Goal: Book appointment/travel/reservation

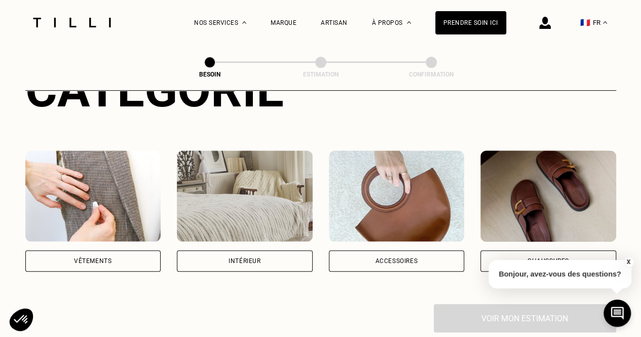
scroll to position [152, 0]
click at [123, 250] on div "Vêtements" at bounding box center [93, 260] width 136 height 21
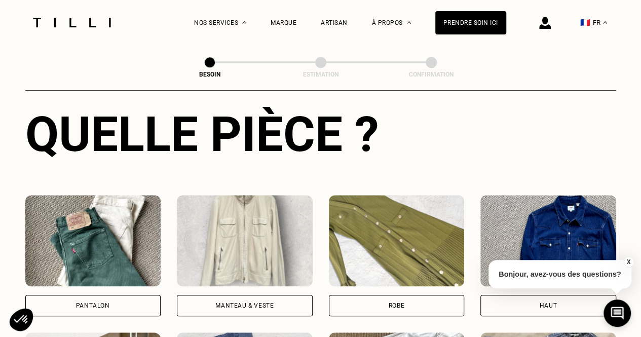
scroll to position [534, 0]
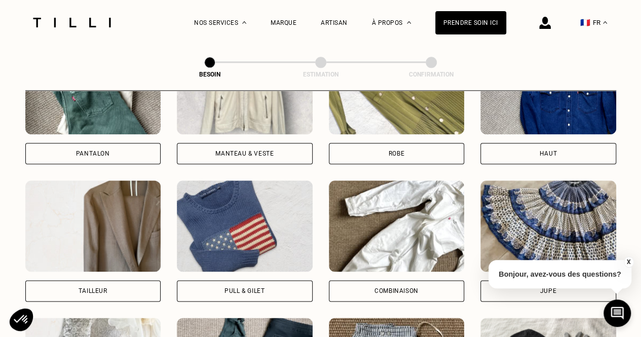
click at [261, 149] on div "Manteau & Veste" at bounding box center [245, 153] width 136 height 21
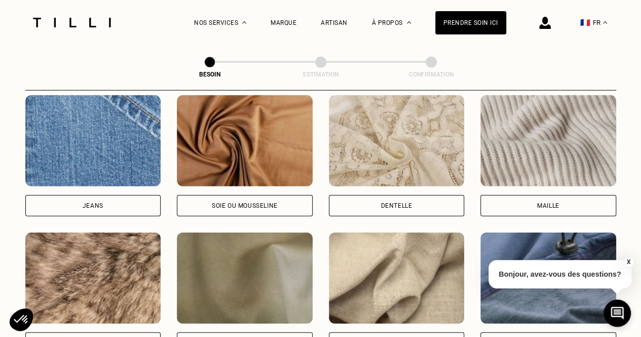
scroll to position [1084, 0]
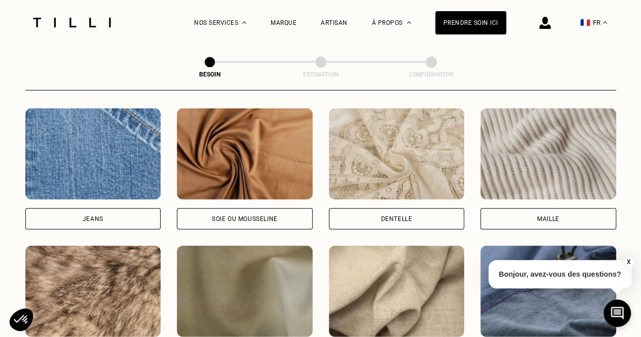
click at [561, 215] on div "Maille" at bounding box center [548, 218] width 136 height 21
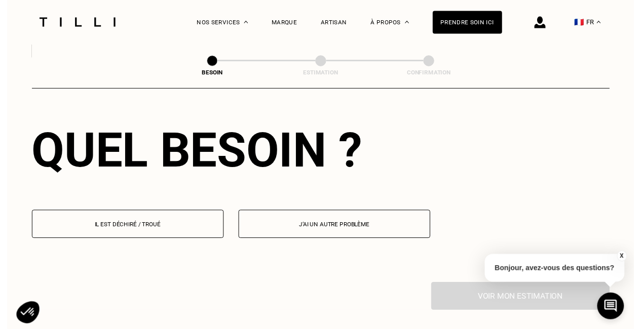
scroll to position [1411, 0]
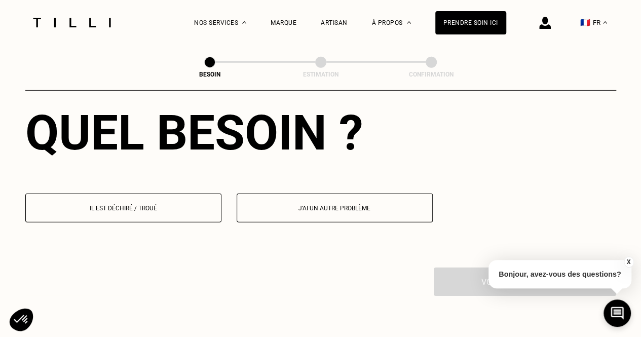
click at [185, 205] on p "Il est déchiré / troué" at bounding box center [123, 208] width 185 height 7
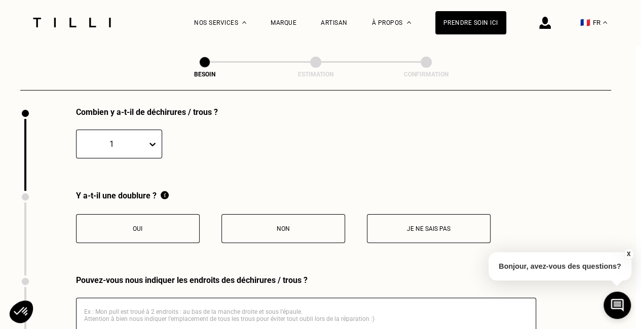
scroll to position [1636, 5]
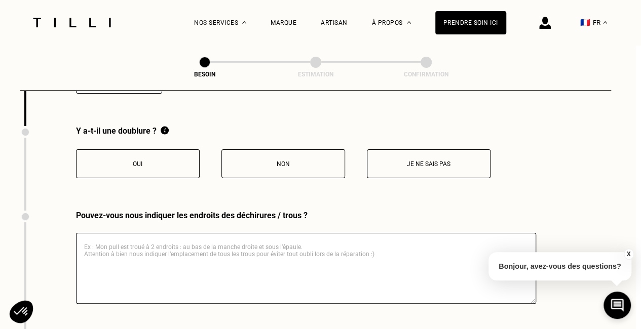
click at [425, 164] on button "Je ne sais pas" at bounding box center [429, 163] width 124 height 29
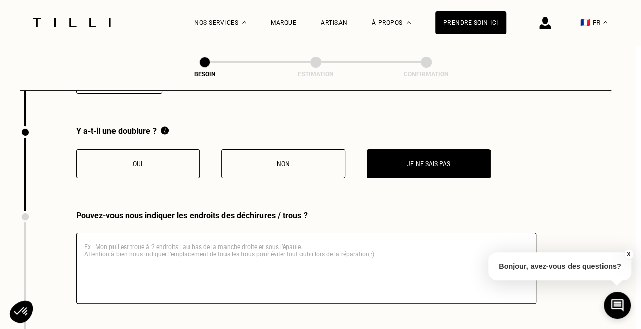
click at [172, 251] on textarea at bounding box center [306, 268] width 460 height 71
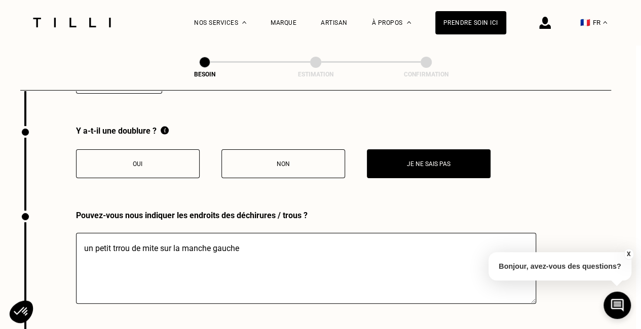
click at [118, 242] on textarea "un petit trrou de mite sur la manche gauche" at bounding box center [306, 268] width 460 height 71
click at [246, 236] on textarea "un petit trou de mite sur la manche gauche" at bounding box center [306, 268] width 460 height 71
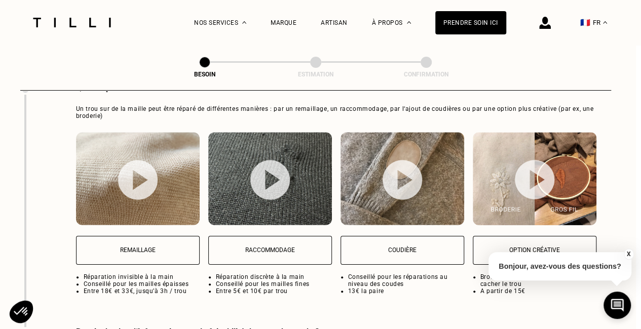
scroll to position [1940, 5]
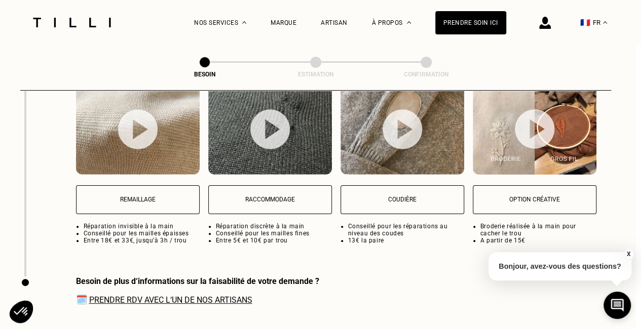
type textarea "un petit trou de mite sur la manche gauche"
click at [269, 199] on button "Raccommodage" at bounding box center [270, 199] width 124 height 29
select select "FR"
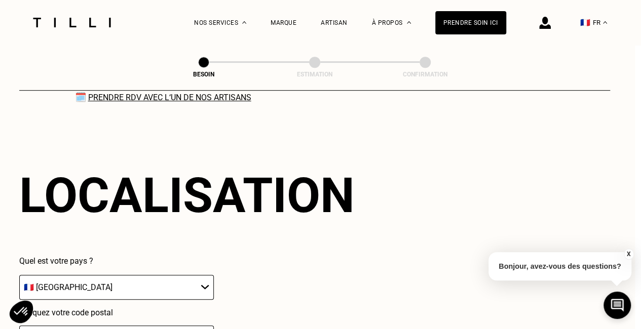
scroll to position [2199, 6]
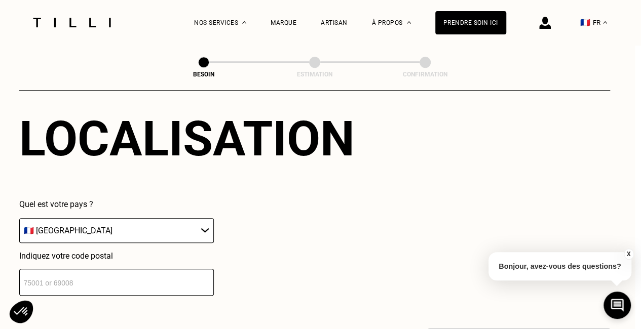
click at [160, 276] on input "number" at bounding box center [116, 282] width 194 height 27
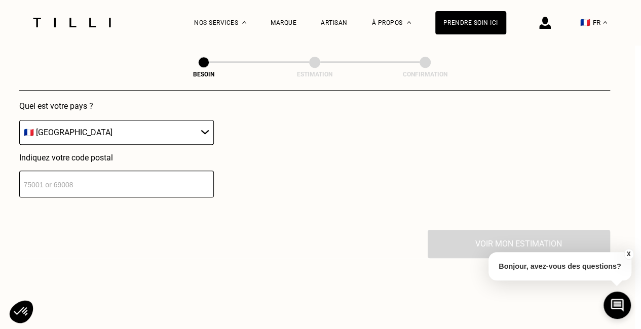
scroll to position [2249, 6]
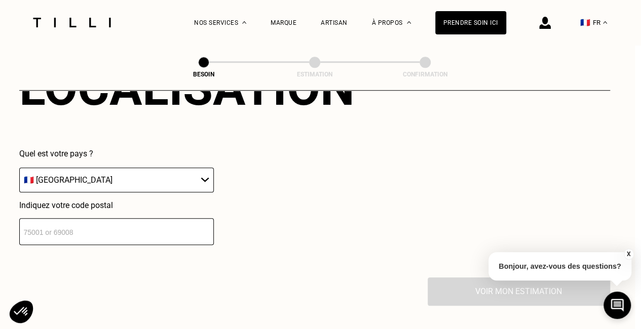
click at [108, 224] on input "number" at bounding box center [116, 231] width 194 height 27
type input "75009"
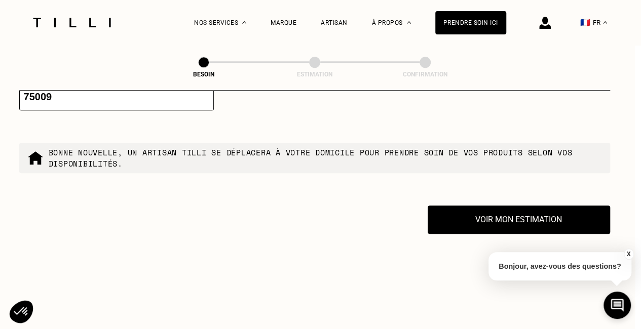
scroll to position [2339, 6]
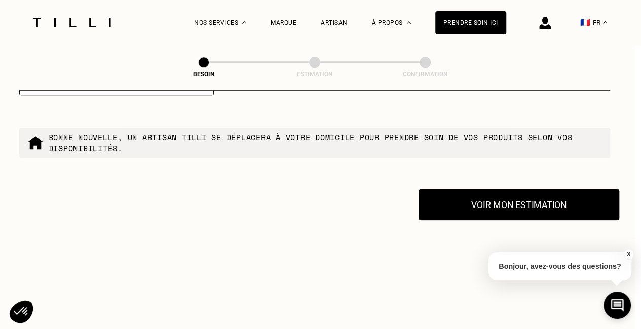
click at [470, 209] on button "Voir mon estimation" at bounding box center [518, 204] width 201 height 31
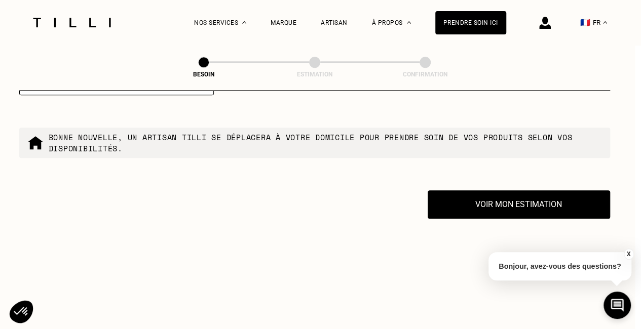
click at [625, 253] on button "X" at bounding box center [628, 254] width 10 height 11
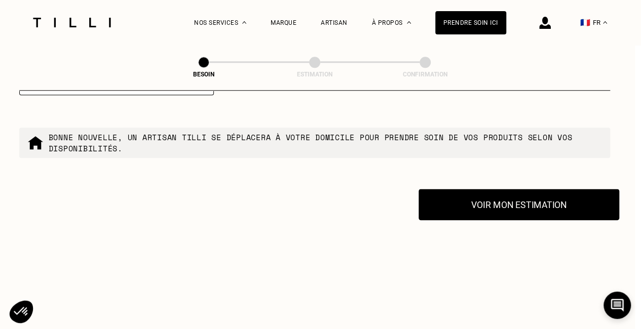
click at [509, 189] on button "Voir mon estimation" at bounding box center [518, 204] width 201 height 31
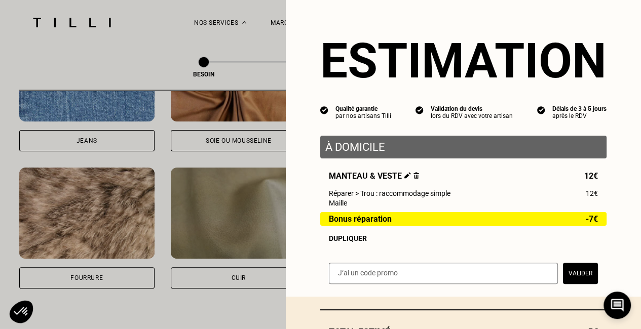
scroll to position [971, 6]
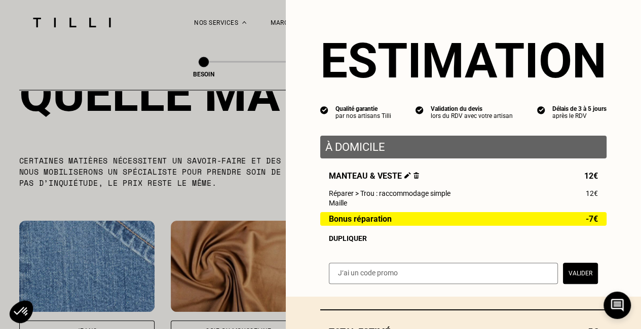
click at [568, 279] on button "Valider" at bounding box center [580, 273] width 35 height 21
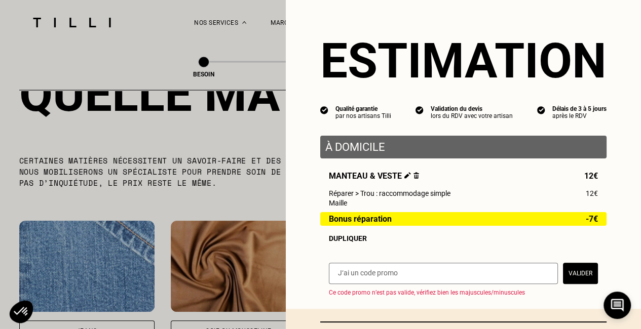
scroll to position [94, 0]
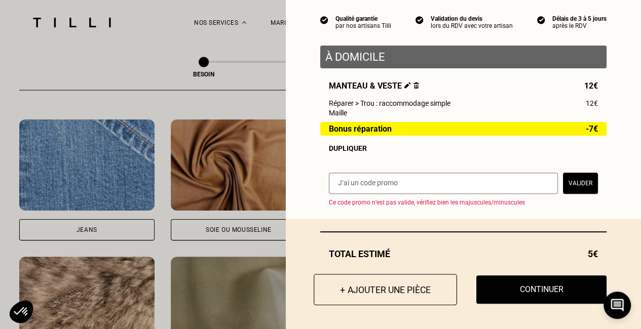
click at [383, 286] on button "+ Ajouter une pièce" at bounding box center [384, 289] width 143 height 31
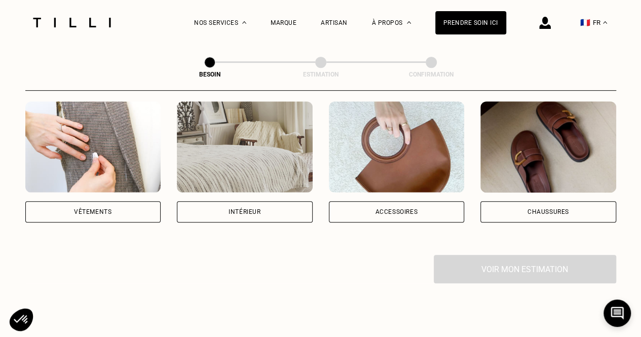
scroll to position [203, 0]
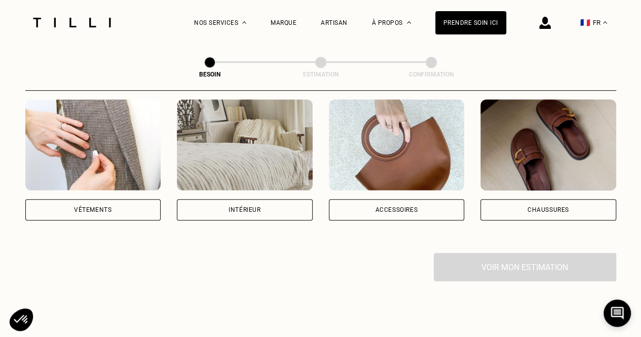
click at [418, 202] on div "Accessoires" at bounding box center [397, 209] width 136 height 21
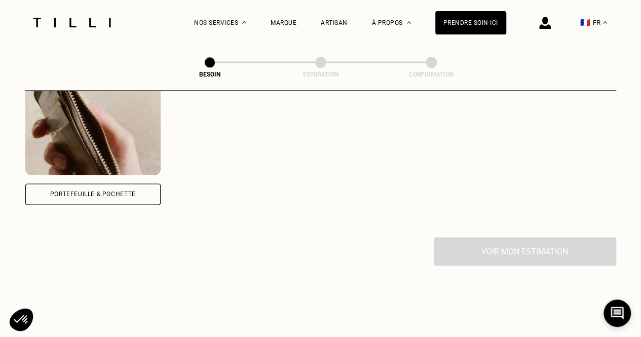
scroll to position [225, 0]
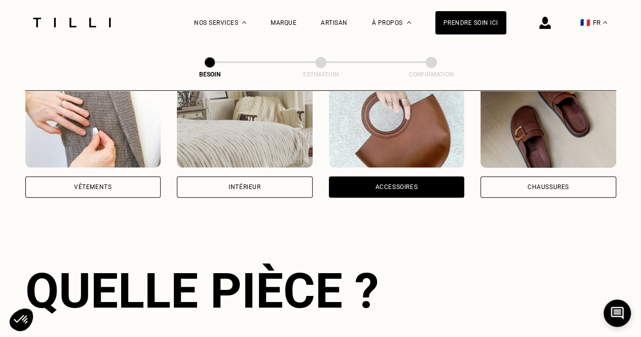
click at [128, 182] on div "Vêtements" at bounding box center [93, 186] width 136 height 21
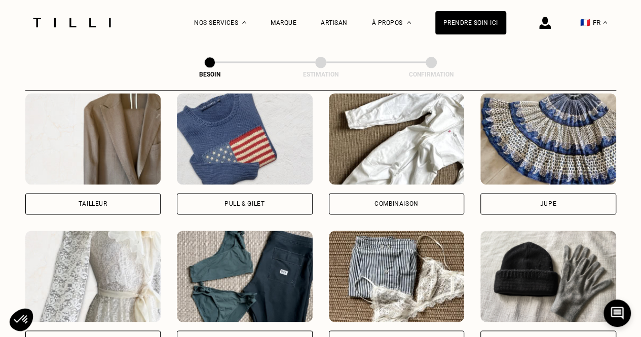
scroll to position [686, 0]
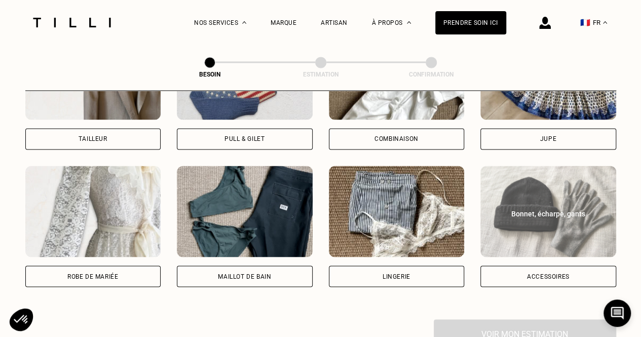
click at [569, 265] on div "Accessoires" at bounding box center [548, 275] width 136 height 21
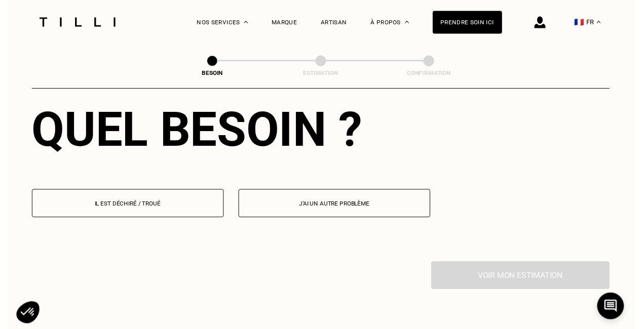
scroll to position [982, 0]
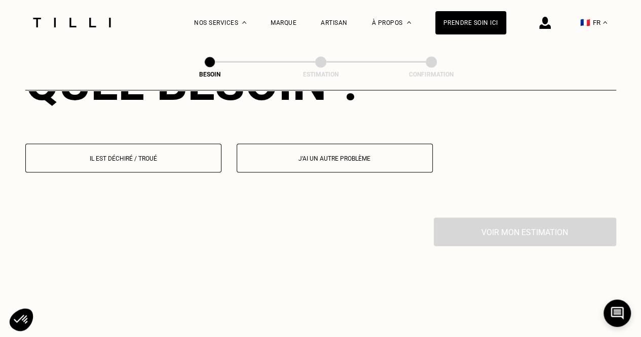
click at [165, 153] on button "Il est déchiré / troué" at bounding box center [123, 158] width 196 height 29
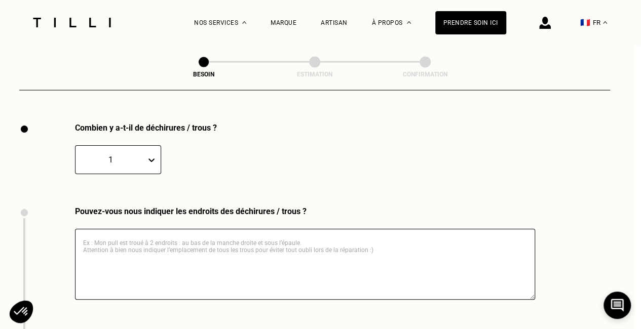
scroll to position [1078, 6]
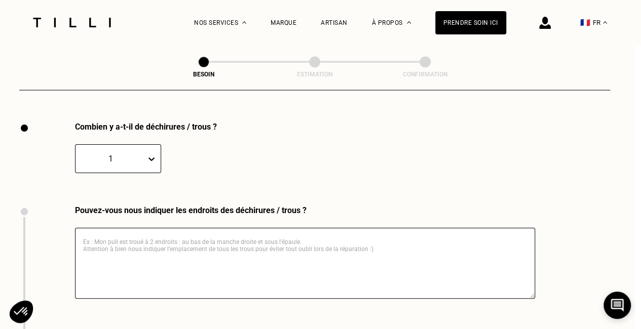
click at [144, 229] on textarea at bounding box center [305, 263] width 460 height 71
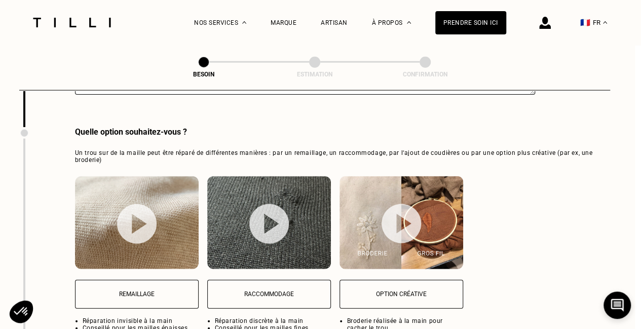
scroll to position [1331, 6]
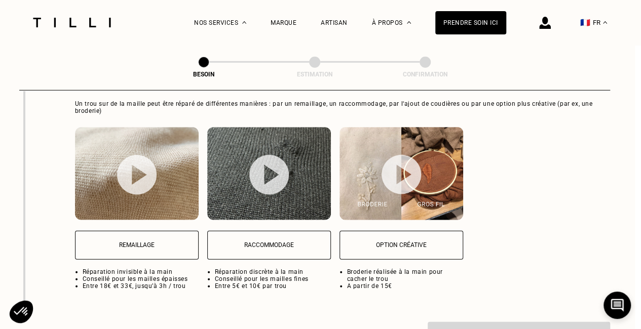
type textarea "sur une écharpe un trou de mite"
click at [157, 177] on img at bounding box center [137, 173] width 124 height 93
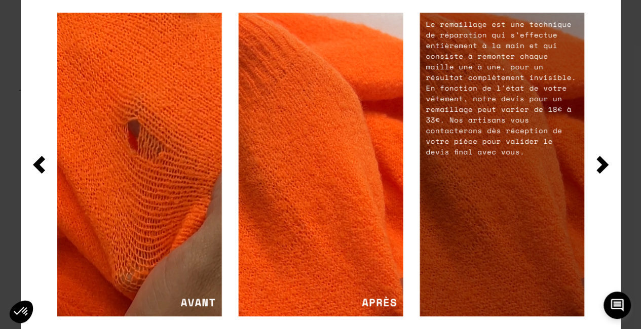
scroll to position [1433, 6]
click at [603, 167] on img at bounding box center [602, 165] width 12 height 18
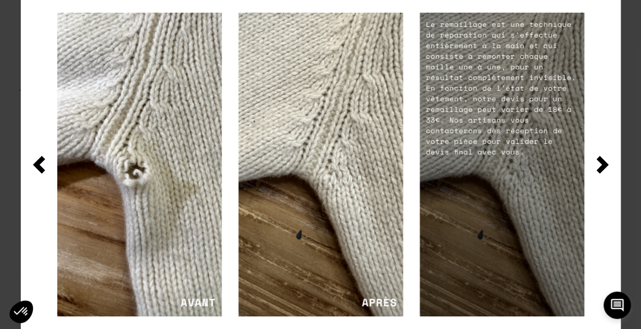
scroll to position [1331, 6]
click at [598, 163] on img at bounding box center [602, 165] width 12 height 18
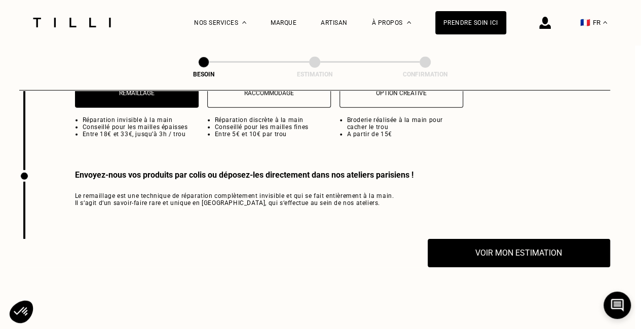
scroll to position [1585, 6]
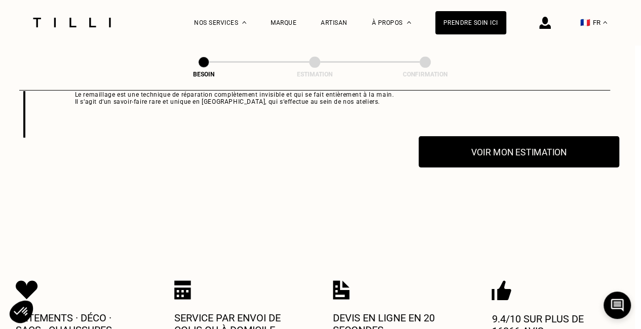
click at [485, 147] on button "Voir mon estimation" at bounding box center [518, 151] width 201 height 31
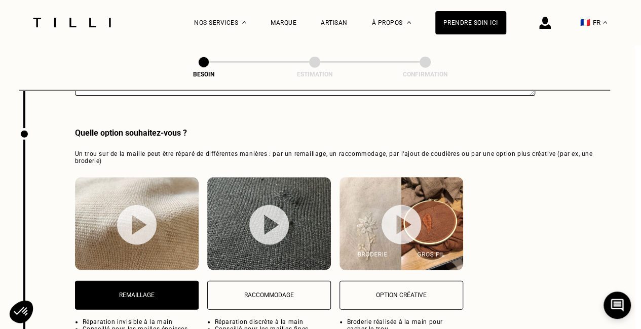
scroll to position [1281, 6]
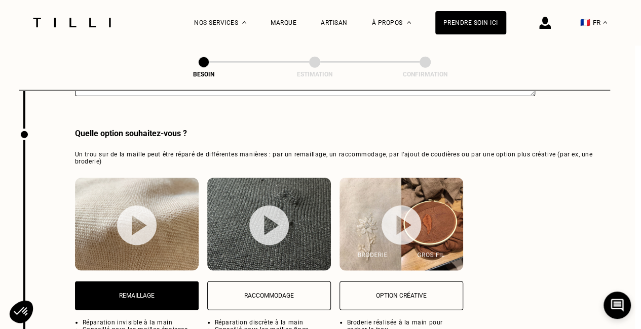
click at [252, 295] on button "Raccommodage" at bounding box center [269, 296] width 124 height 29
select select "FR"
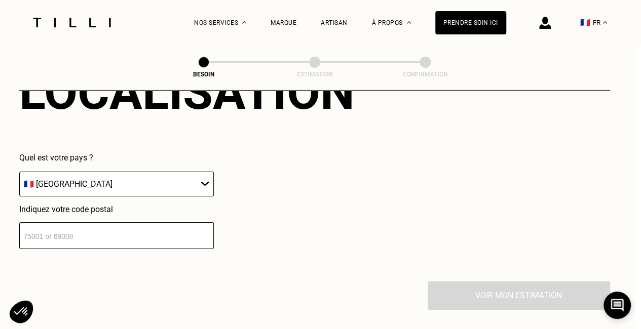
scroll to position [1686, 6]
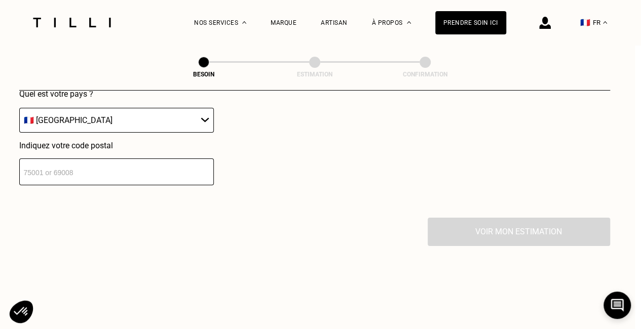
click at [107, 171] on input "number" at bounding box center [116, 172] width 194 height 27
type input "75009"
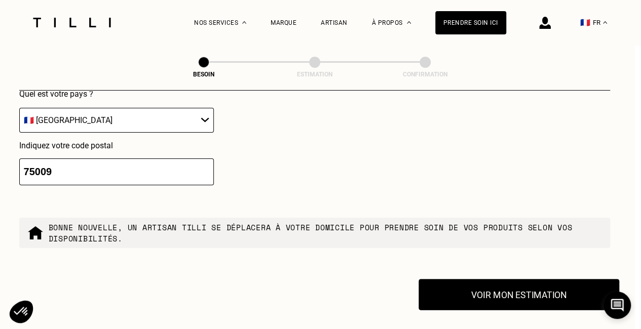
click at [516, 294] on button "Voir mon estimation" at bounding box center [518, 294] width 201 height 31
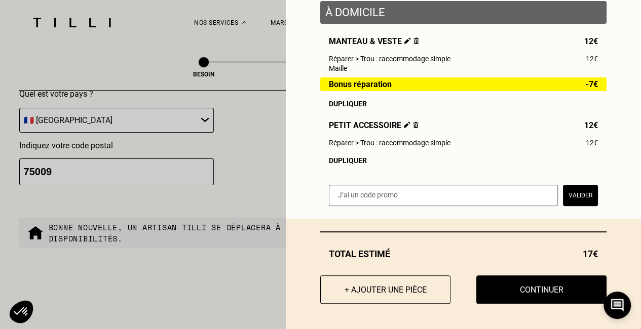
scroll to position [139, 0]
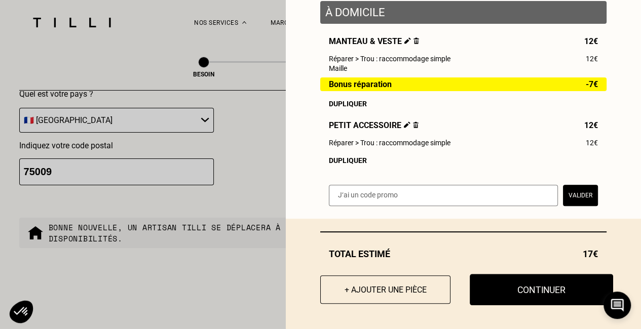
click at [515, 283] on button "Continuer" at bounding box center [540, 289] width 143 height 31
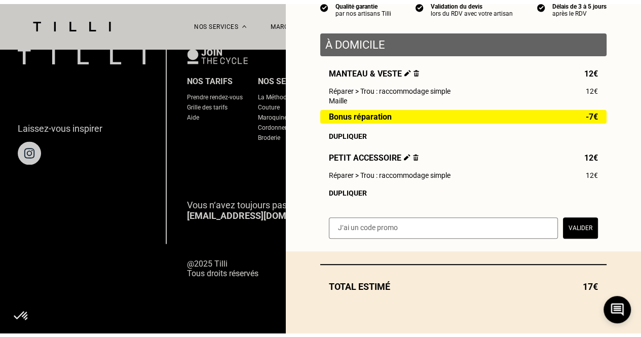
scroll to position [103, 0]
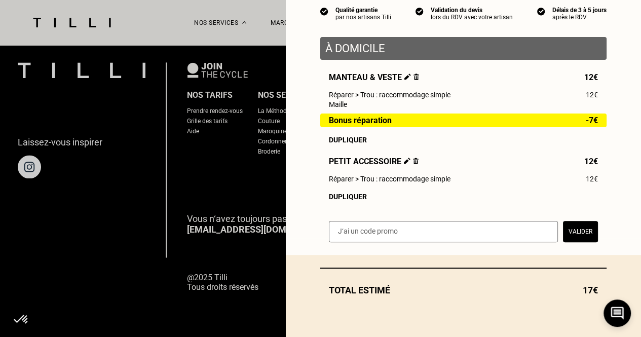
select select "FR"
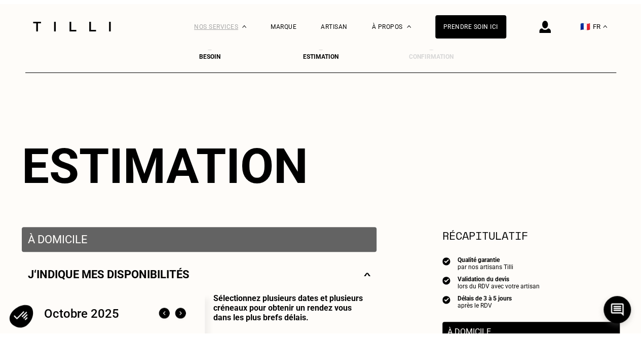
scroll to position [0, 0]
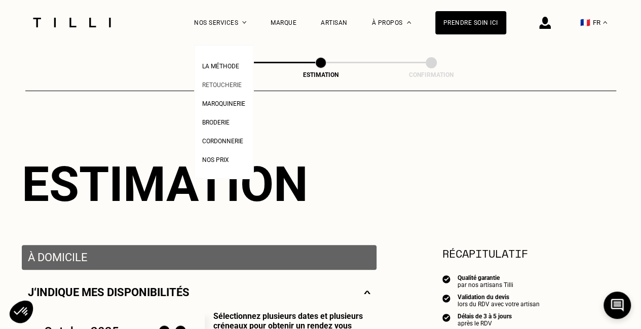
click at [225, 87] on span "Retoucherie" at bounding box center [221, 85] width 39 height 7
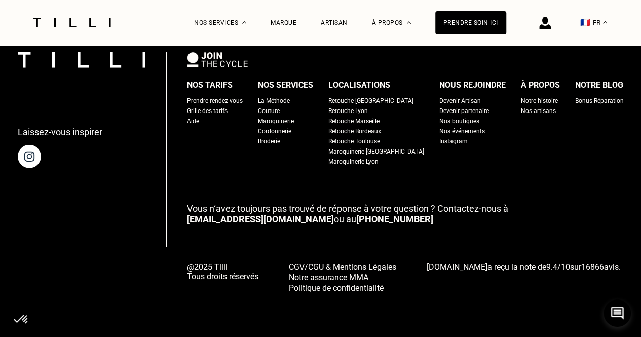
scroll to position [3186, 0]
click at [358, 97] on div "Retouche [GEOGRAPHIC_DATA]" at bounding box center [370, 101] width 85 height 10
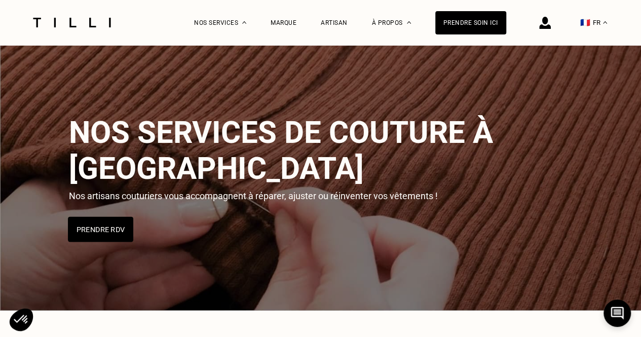
click at [116, 217] on button "Prendre RDV" at bounding box center [100, 229] width 65 height 25
select select "FR"
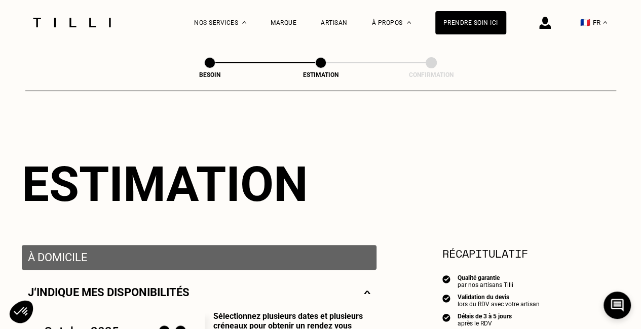
scroll to position [101, 0]
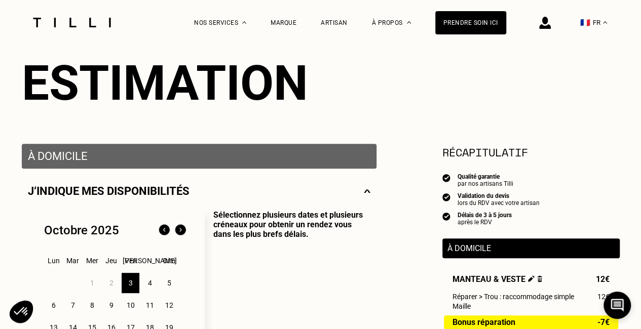
click at [89, 153] on p "À domicile" at bounding box center [199, 156] width 342 height 13
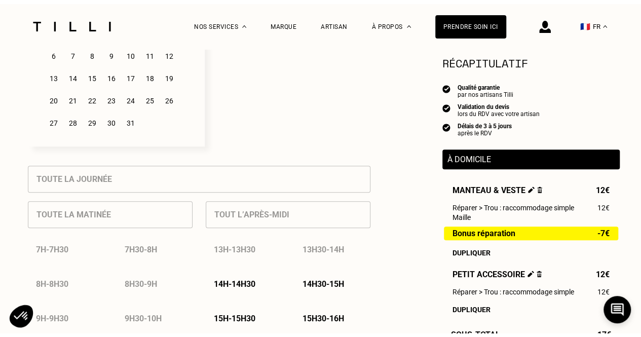
scroll to position [0, 0]
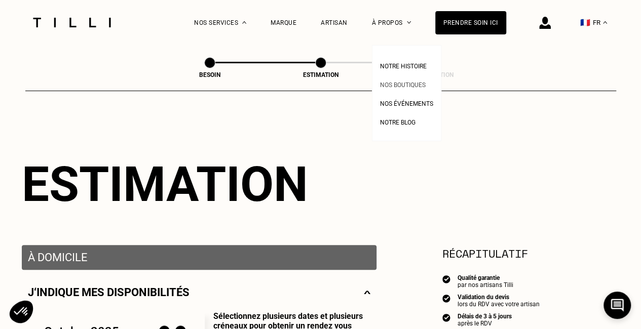
click at [396, 86] on span "Nos boutiques" at bounding box center [403, 85] width 46 height 7
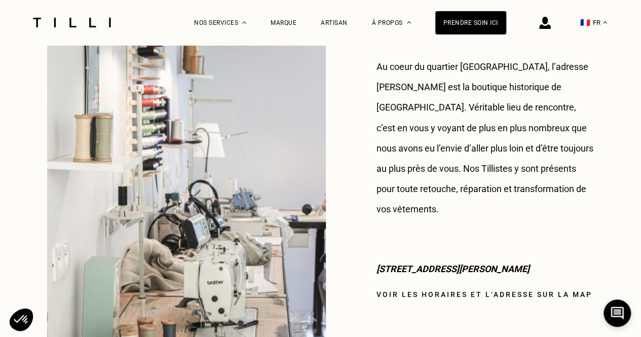
scroll to position [810, 0]
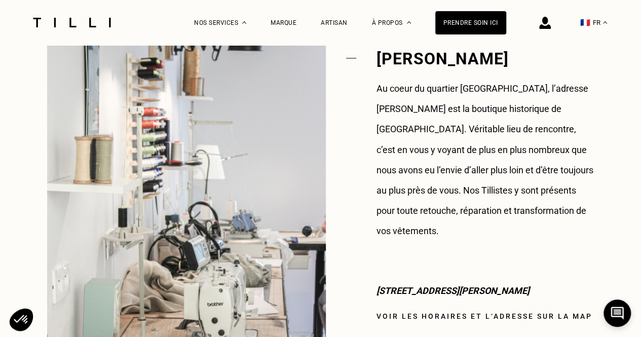
click at [469, 311] on link "Voir les horaires et l‘adresse sur la map" at bounding box center [484, 315] width 216 height 8
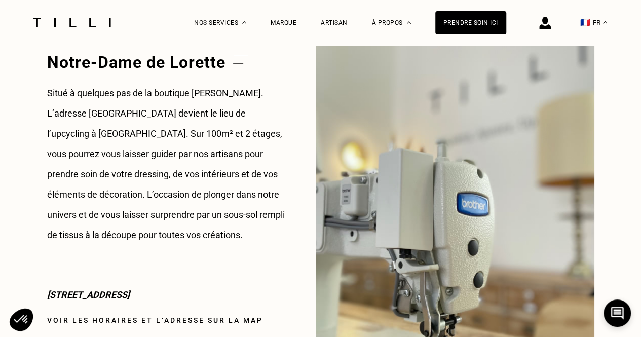
scroll to position [1418, 0]
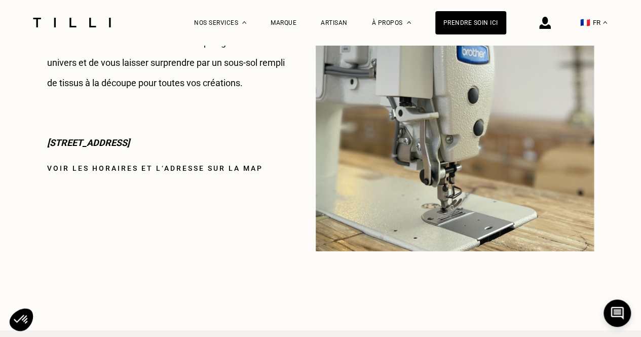
click at [148, 141] on p "[STREET_ADDRESS]" at bounding box center [166, 143] width 238 height 20
click at [156, 170] on link "Voir les horaires et l‘adresse sur la map" at bounding box center [155, 168] width 216 height 8
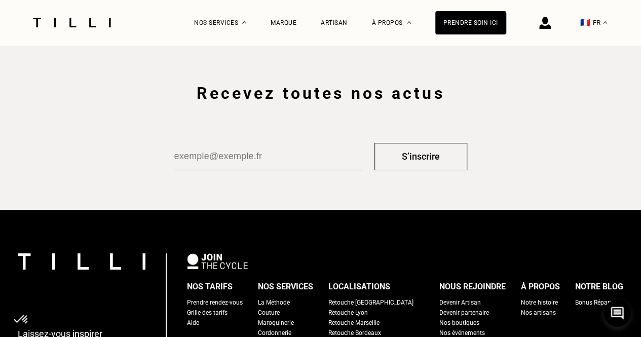
scroll to position [1722, 0]
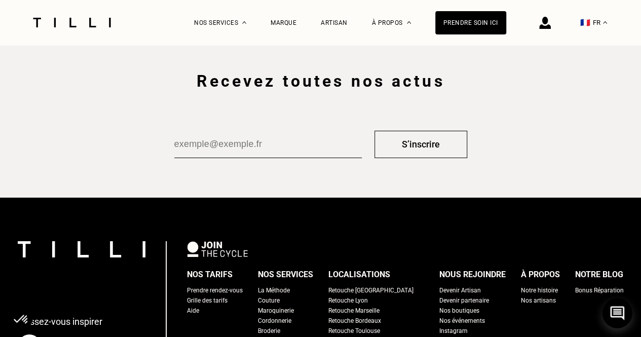
click at [622, 312] on icon at bounding box center [617, 313] width 14 height 14
click at [153, 115] on section "Recevez toutes nos actus S’inscrire" at bounding box center [320, 111] width 641 height 171
